Goal: Task Accomplishment & Management: Manage account settings

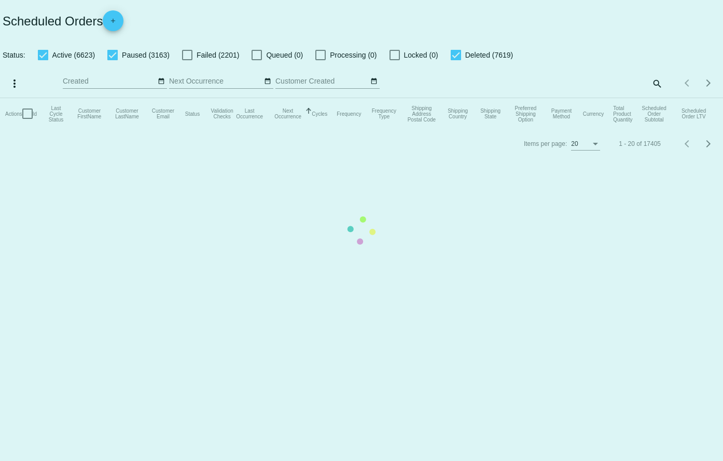
click at [657, 98] on mat-table "Actions Id Last Cycle Status Customer FirstName Customer LastName Customer Emai…" at bounding box center [361, 113] width 723 height 31
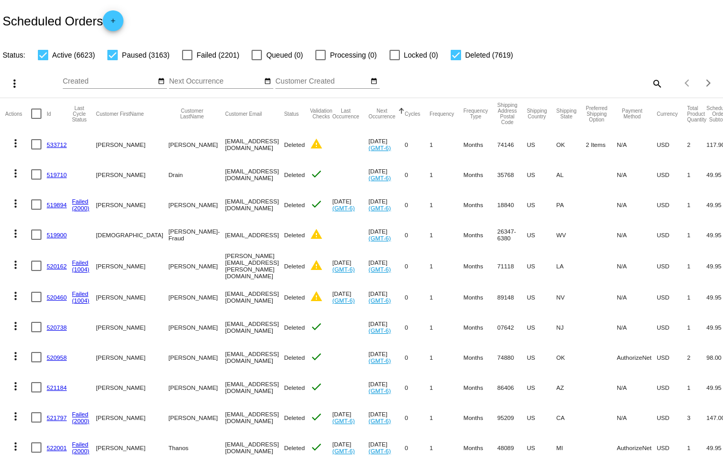
click at [651, 85] on mat-icon "search" at bounding box center [657, 83] width 12 height 16
click at [613, 81] on input "Search" at bounding box center [573, 81] width 180 height 8
paste input "962823"
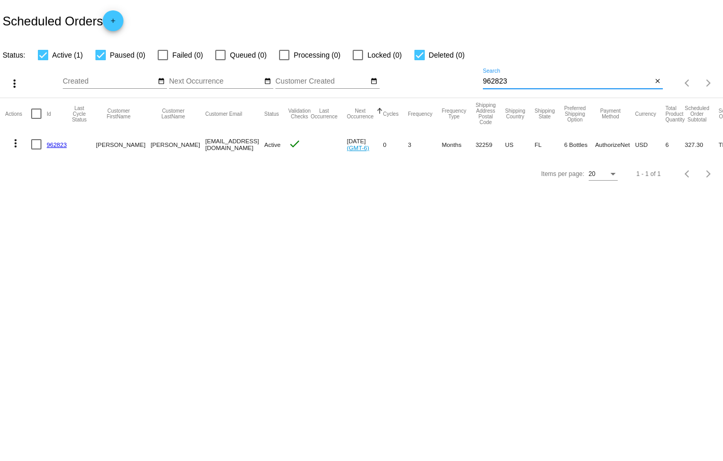
type input "962823"
click at [58, 147] on link "962823" at bounding box center [57, 144] width 20 height 7
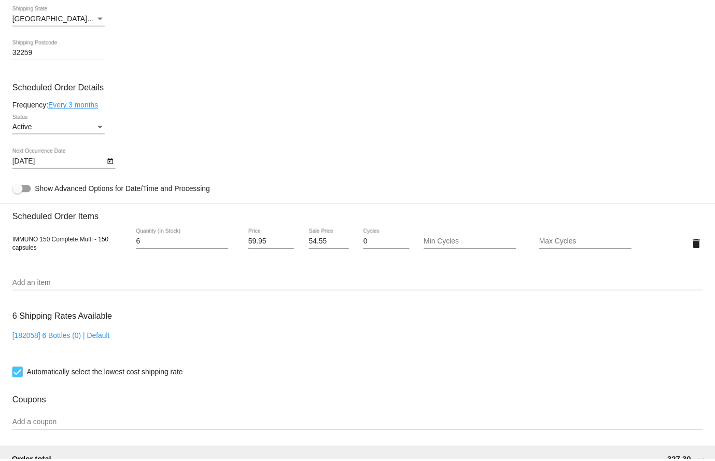
scroll to position [467, 0]
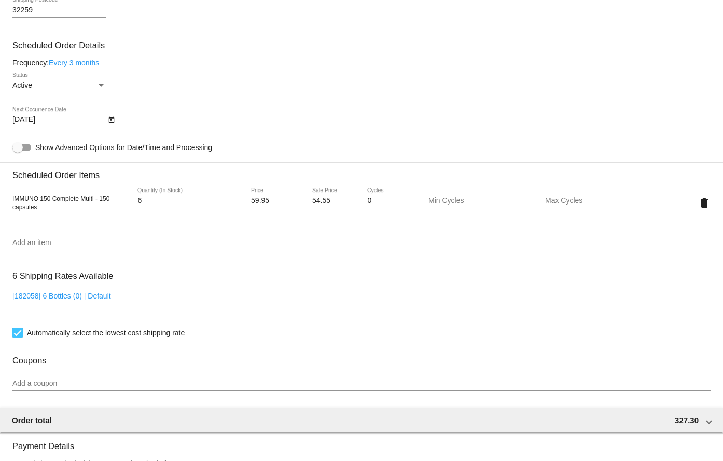
click at [116, 122] on mat-datepicker-toggle at bounding box center [111, 119] width 11 height 8
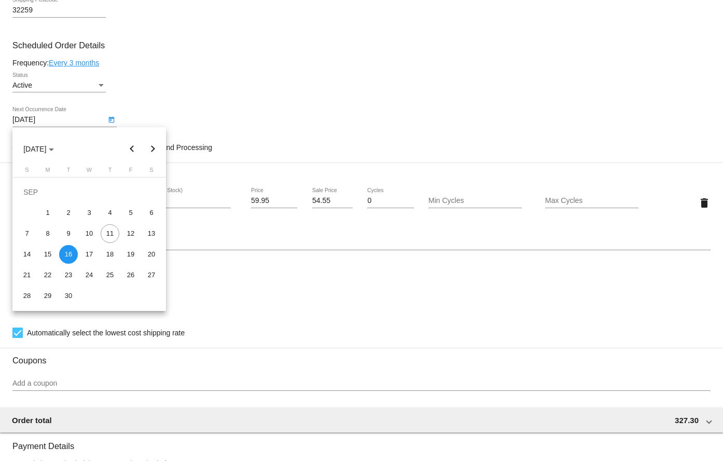
click at [151, 150] on button "Next month" at bounding box center [153, 149] width 21 height 21
click at [128, 151] on button "Previous month" at bounding box center [132, 149] width 21 height 21
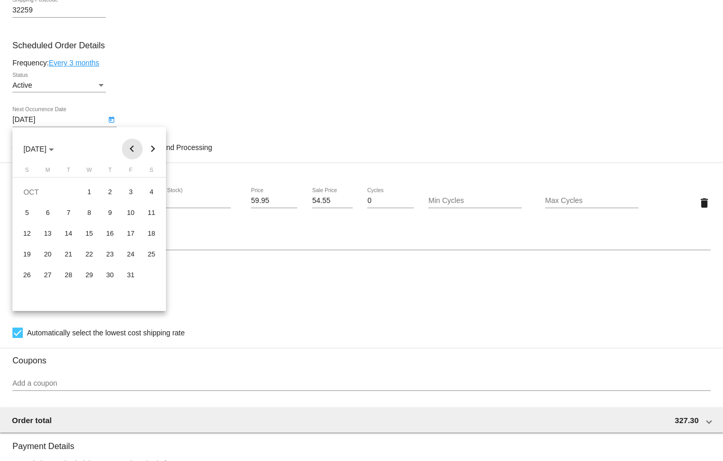
click at [128, 150] on button "Previous month" at bounding box center [132, 149] width 21 height 21
click at [154, 150] on button "Next month" at bounding box center [153, 149] width 21 height 21
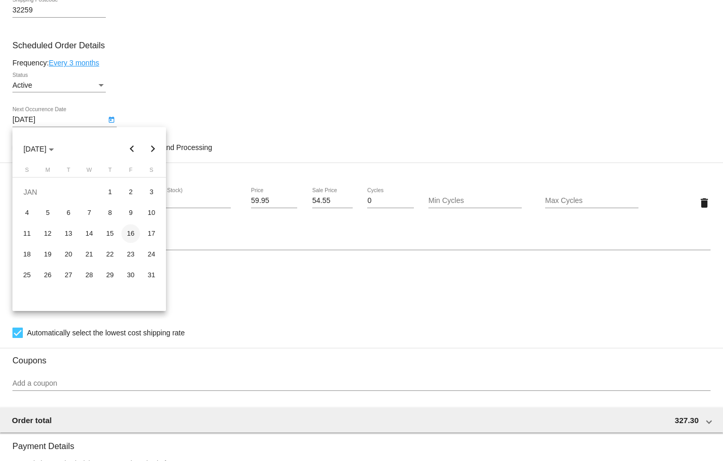
click at [129, 232] on div "16" at bounding box center [130, 233] width 19 height 19
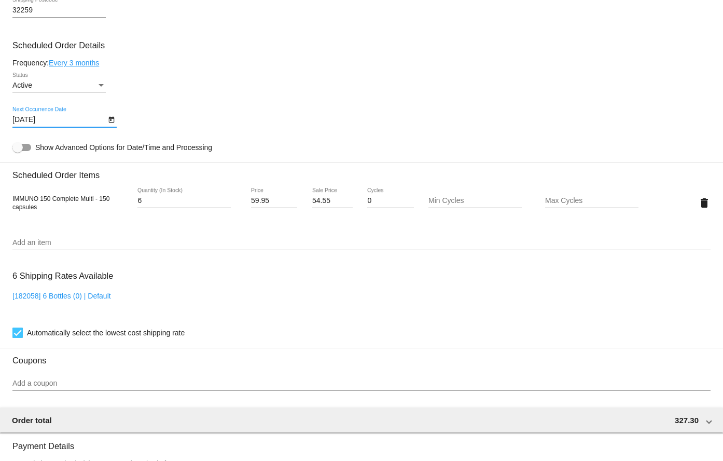
click at [85, 60] on link "Every 3 months" at bounding box center [74, 63] width 50 height 8
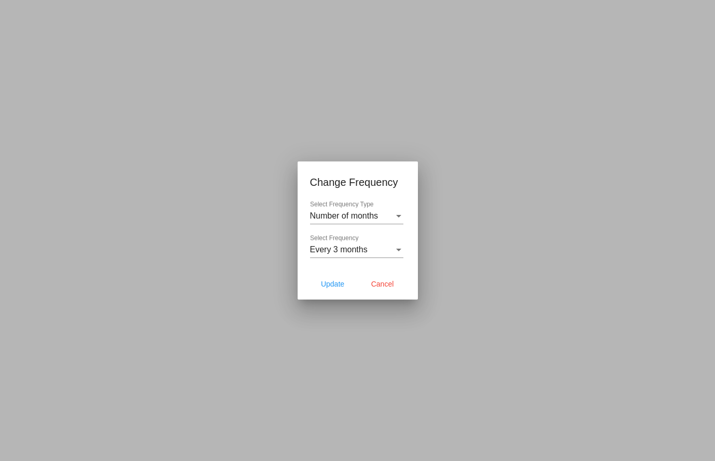
click at [335, 242] on div "Every 3 months Select Frequency" at bounding box center [356, 245] width 93 height 23
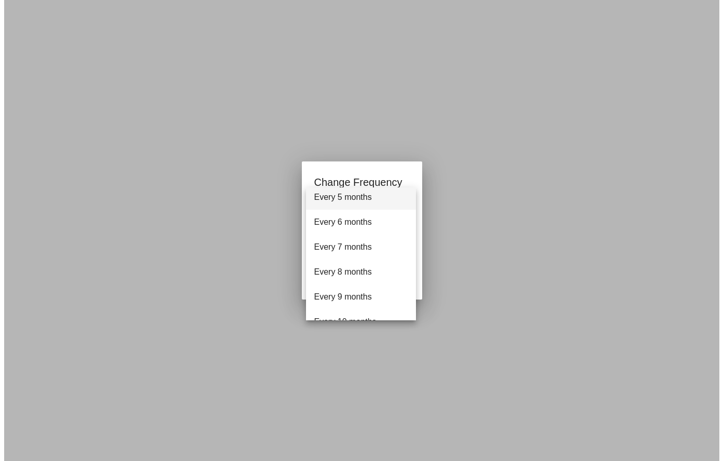
scroll to position [104, 0]
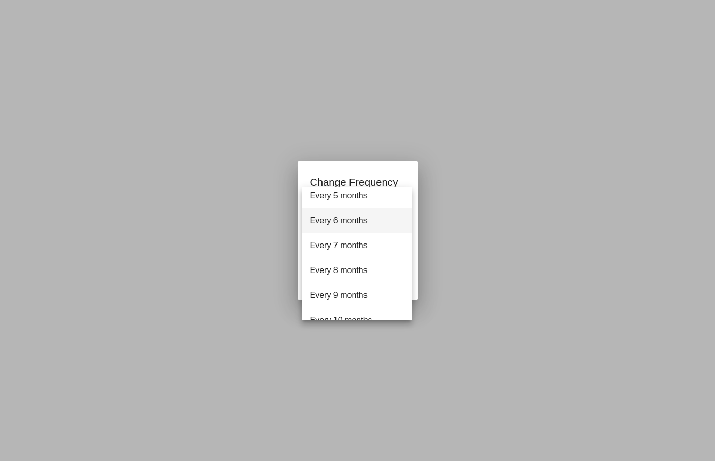
click at [345, 218] on span "Every 6 months" at bounding box center [356, 220] width 93 height 25
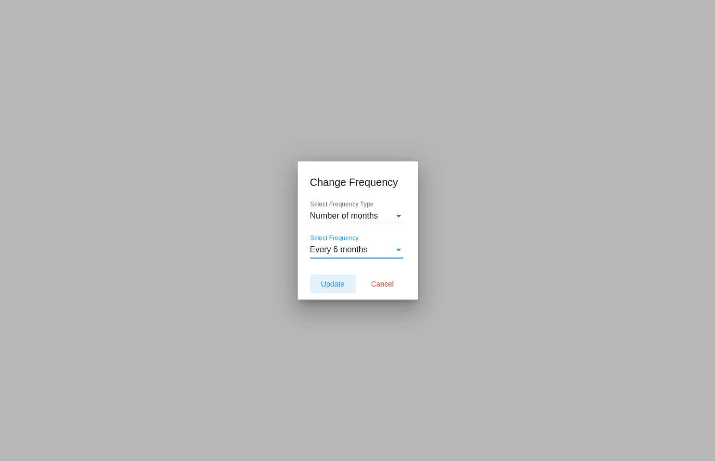
click at [345, 281] on button "Update" at bounding box center [333, 283] width 46 height 19
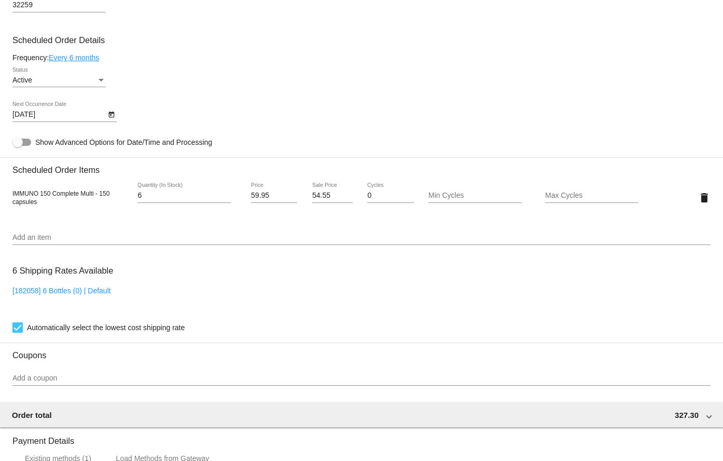
scroll to position [444, 0]
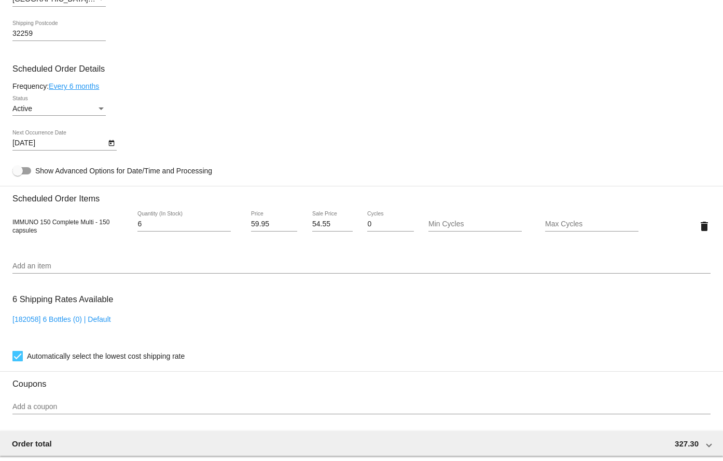
click at [109, 142] on icon "Open calendar" at bounding box center [111, 143] width 6 height 6
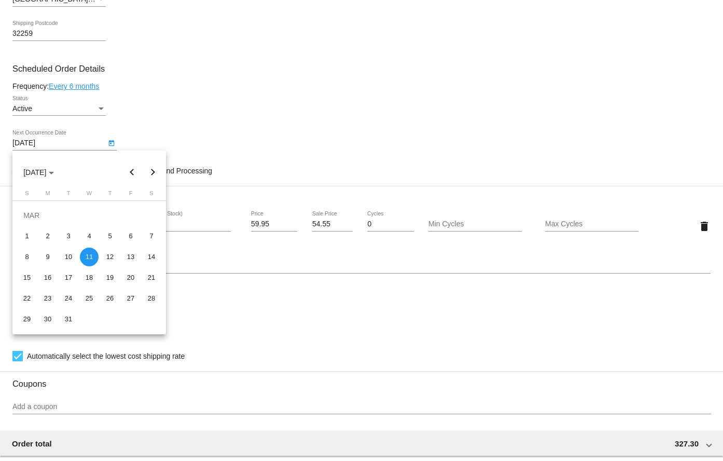
click at [129, 170] on button "Previous month" at bounding box center [132, 172] width 21 height 21
click at [134, 254] on div "16" at bounding box center [130, 256] width 19 height 19
type input "[DATE]"
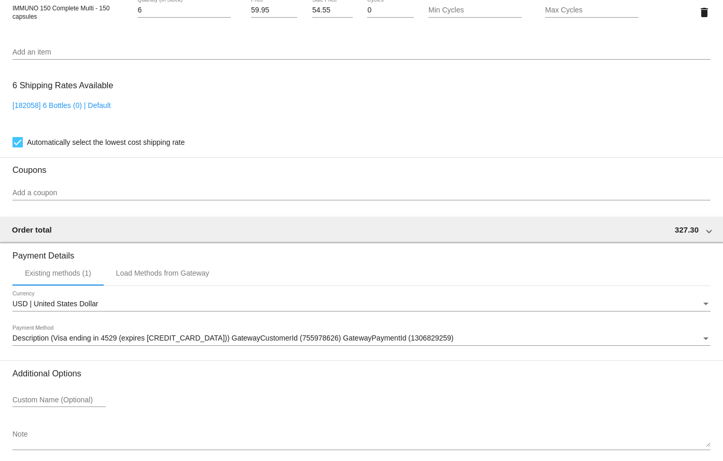
scroll to position [703, 0]
